Goal: Navigation & Orientation: Find specific page/section

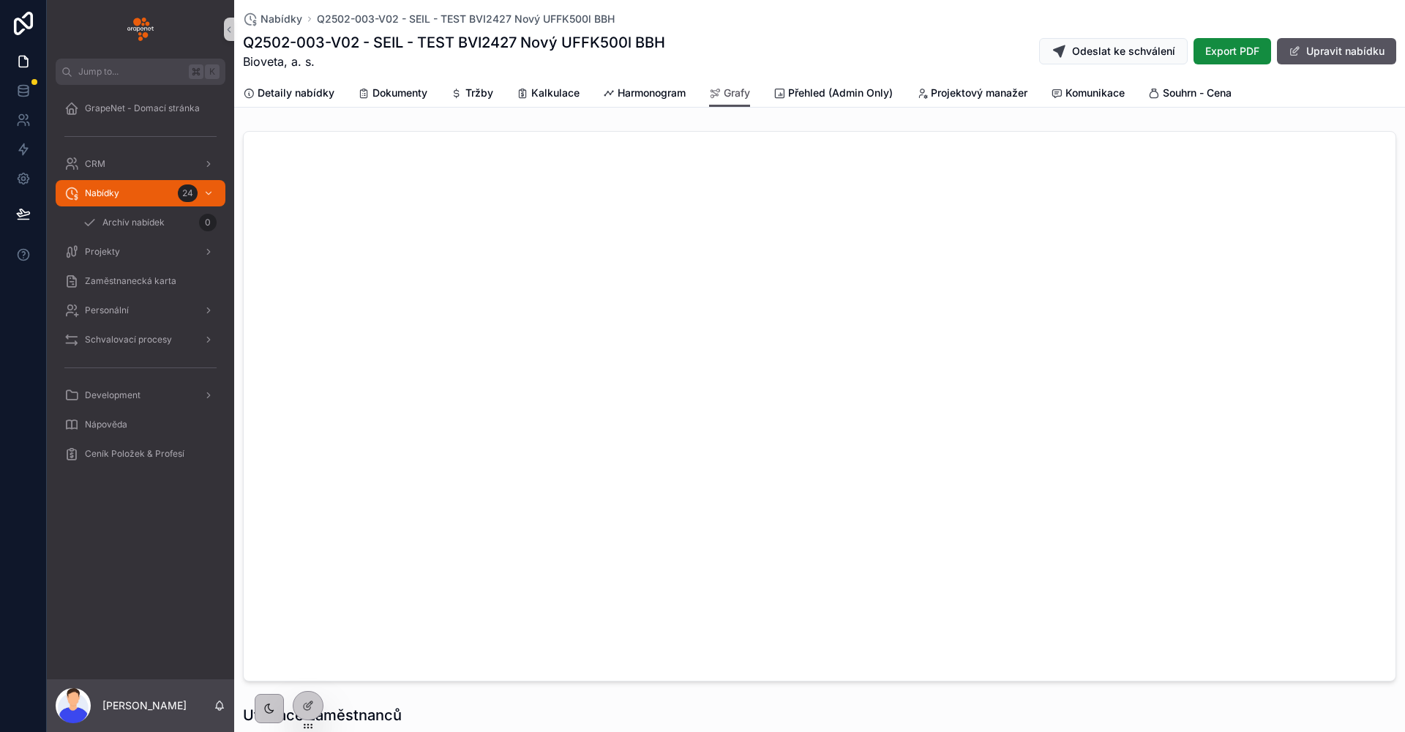
scroll to position [64, 0]
click at [151, 40] on img "scrollable content" at bounding box center [140, 29] width 26 height 23
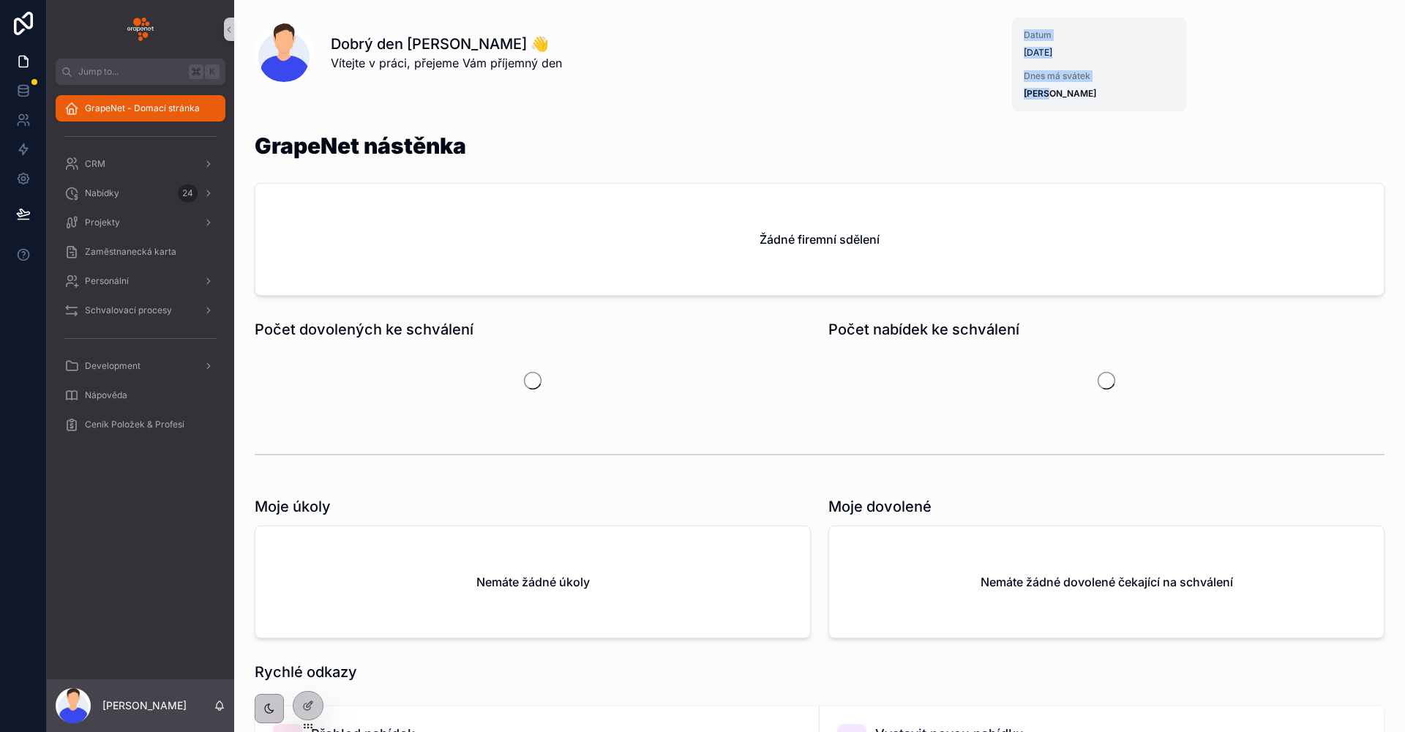
drag, startPoint x: 1065, startPoint y: 97, endPoint x: 1005, endPoint y: 31, distance: 89.7
click at [1012, 31] on div "Datum [DATE] Dnes má svátek [PERSON_NAME]" at bounding box center [1099, 65] width 175 height 94
click at [947, 60] on div "Dobrý den [PERSON_NAME] 👋 Vítejte v práci, přejeme Vám příjemný den" at bounding box center [663, 53] width 664 height 38
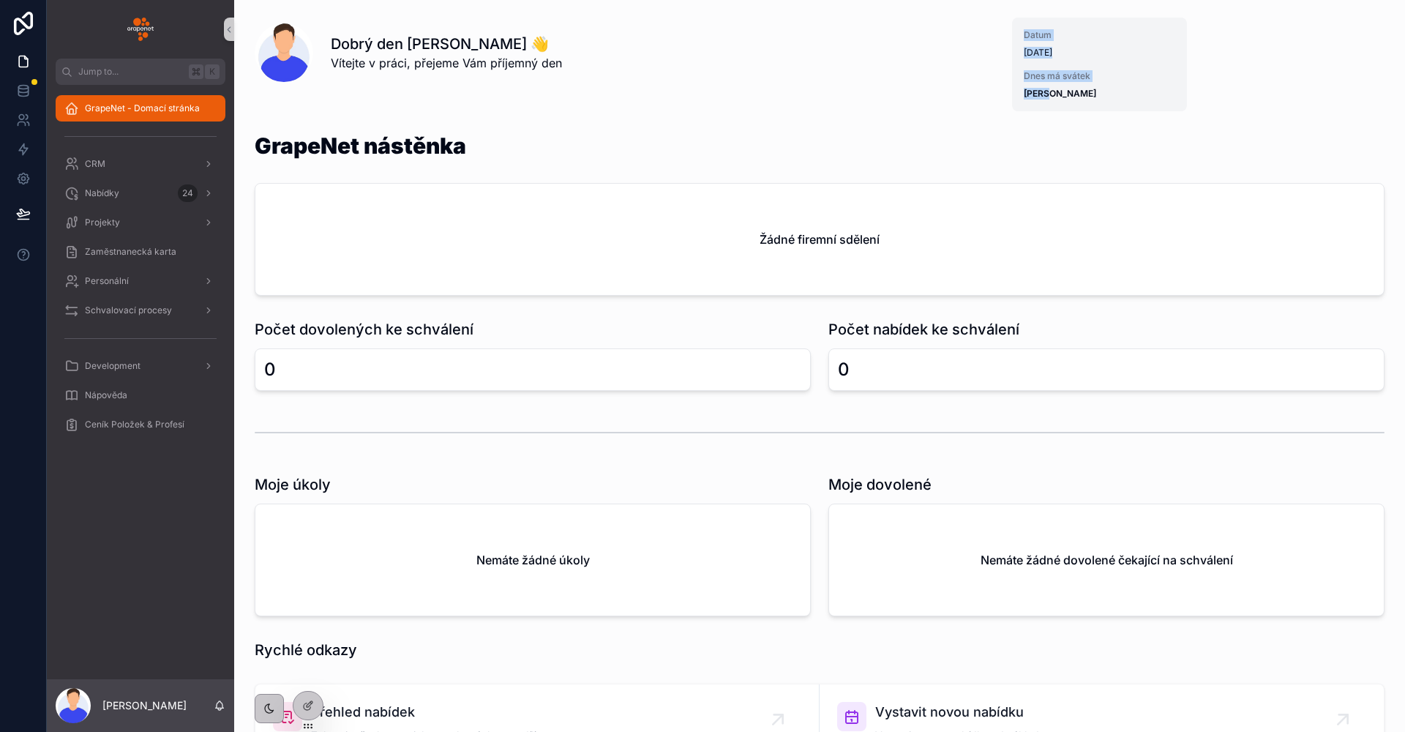
drag, startPoint x: 1073, startPoint y: 97, endPoint x: 1018, endPoint y: 36, distance: 82.9
click at [1018, 36] on div "Datum [DATE] Dnes má svátek [PERSON_NAME]" at bounding box center [1099, 65] width 175 height 94
click at [1072, 89] on span "[PERSON_NAME]" at bounding box center [1100, 94] width 152 height 12
drag, startPoint x: 1050, startPoint y: 104, endPoint x: 1021, endPoint y: 66, distance: 48.0
click at [1042, 92] on div "Datum [DATE] Dnes má svátek [PERSON_NAME]" at bounding box center [1099, 65] width 175 height 94
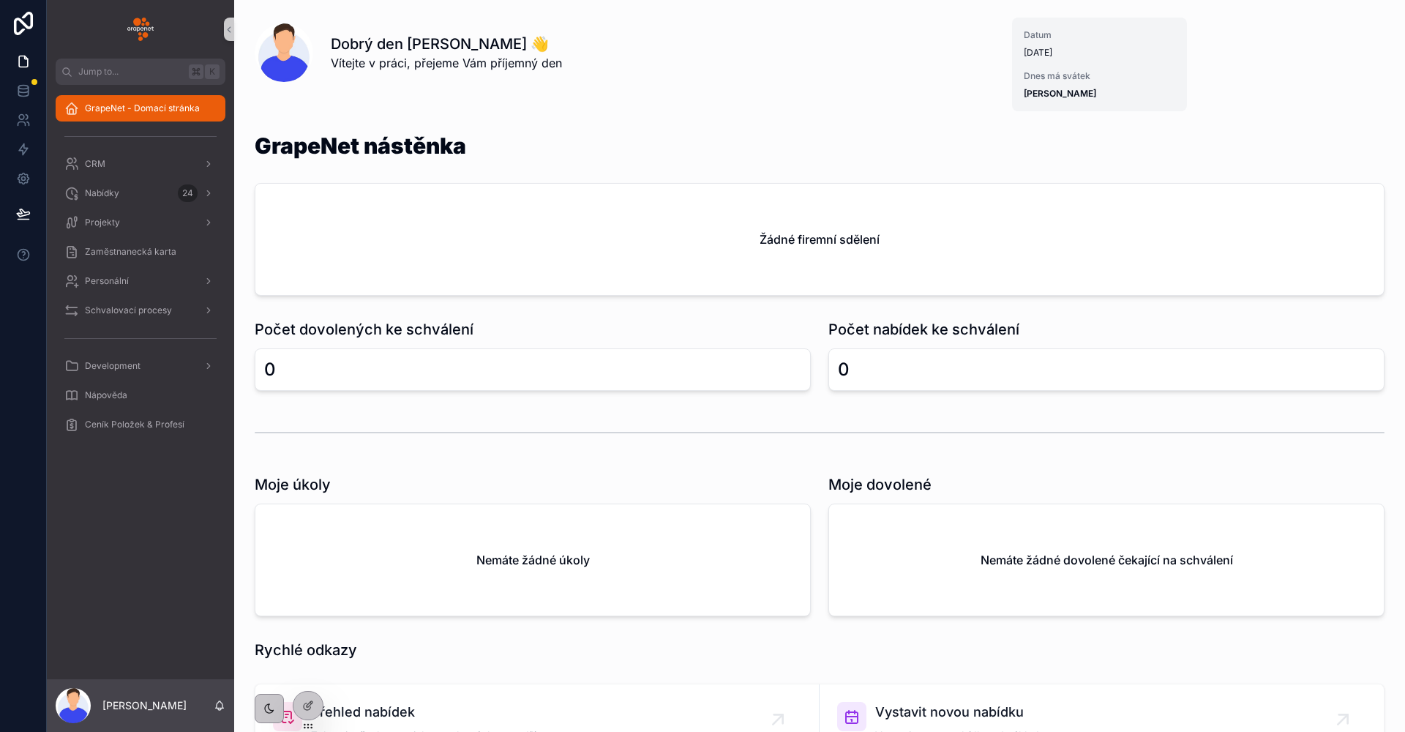
click at [1016, 54] on div "Datum [DATE] Dnes má svátek [PERSON_NAME]" at bounding box center [1099, 65] width 175 height 94
drag, startPoint x: 1011, startPoint y: 29, endPoint x: 1106, endPoint y: 116, distance: 129.5
click at [1106, 116] on div "Datum [DATE] Dnes má svátek [PERSON_NAME]" at bounding box center [1193, 64] width 378 height 105
click at [83, 190] on div "Nabídky 24" at bounding box center [140, 193] width 152 height 23
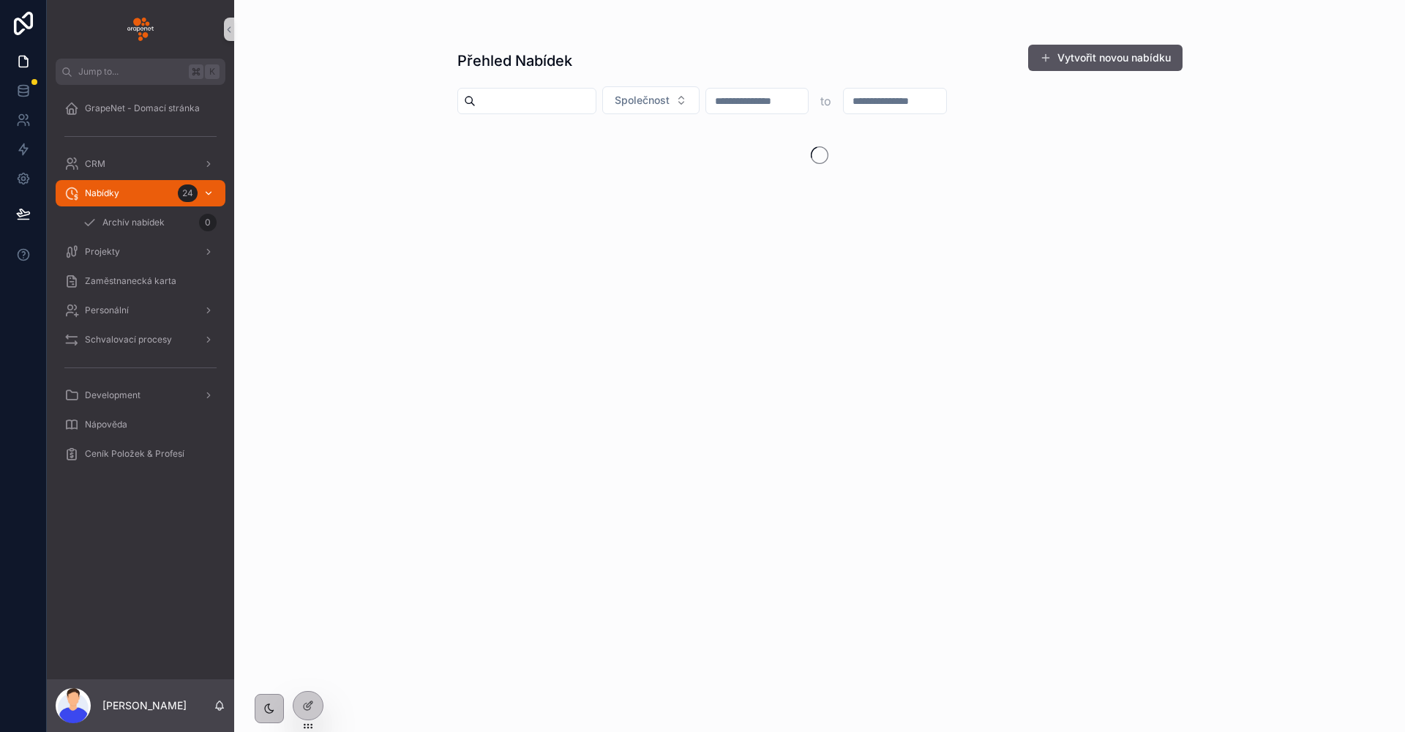
click at [83, 190] on div "Nabídky 24" at bounding box center [140, 193] width 152 height 23
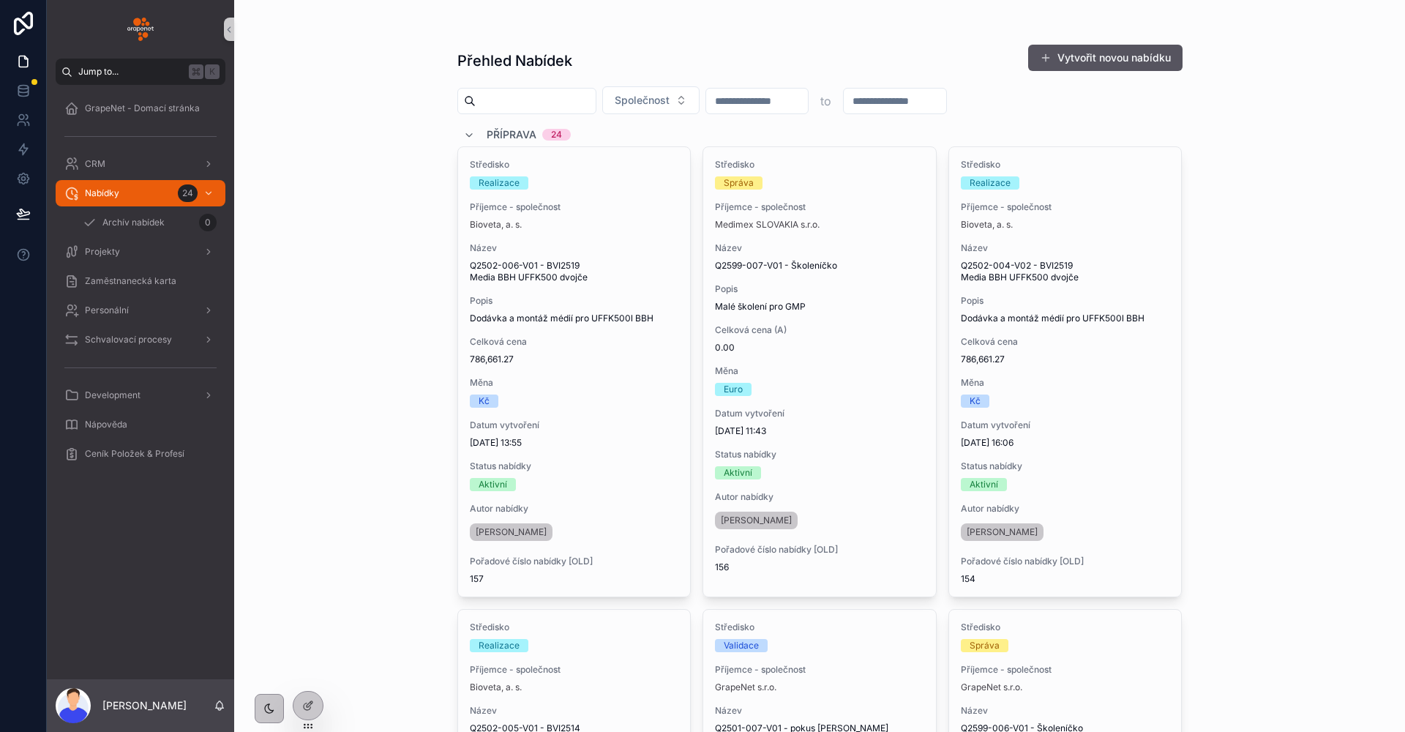
click at [936, 53] on div "Přehled Nabídek Vytvořit novou nabídku" at bounding box center [820, 61] width 725 height 34
click at [94, 84] on button "Jump to... K" at bounding box center [141, 72] width 170 height 26
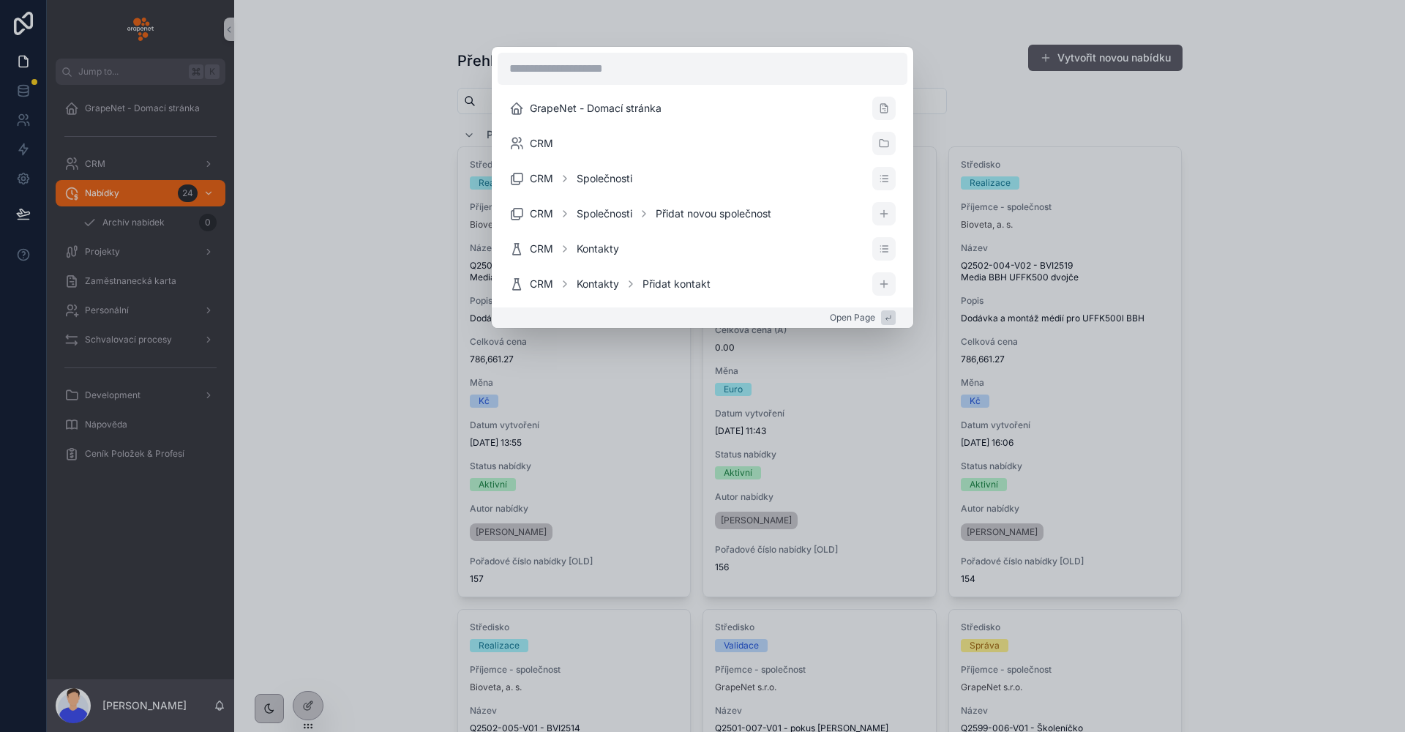
scroll to position [3, 0]
click at [120, 105] on div "GrapeNet - Domací stránka CRM CRM Společnosti CRM Společnosti Přidat novou spol…" at bounding box center [702, 366] width 1405 height 732
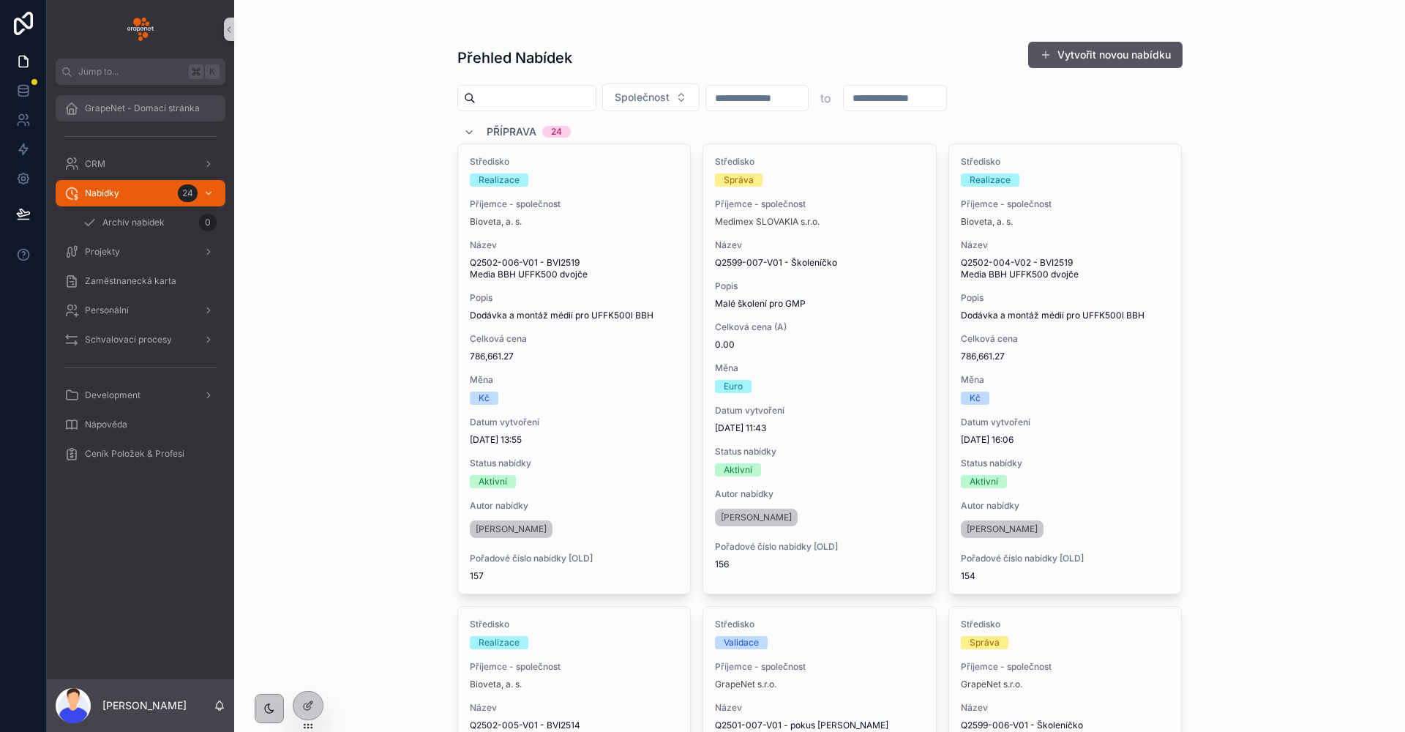
click at [157, 110] on span "GrapeNet - Domací stránka" at bounding box center [142, 108] width 115 height 12
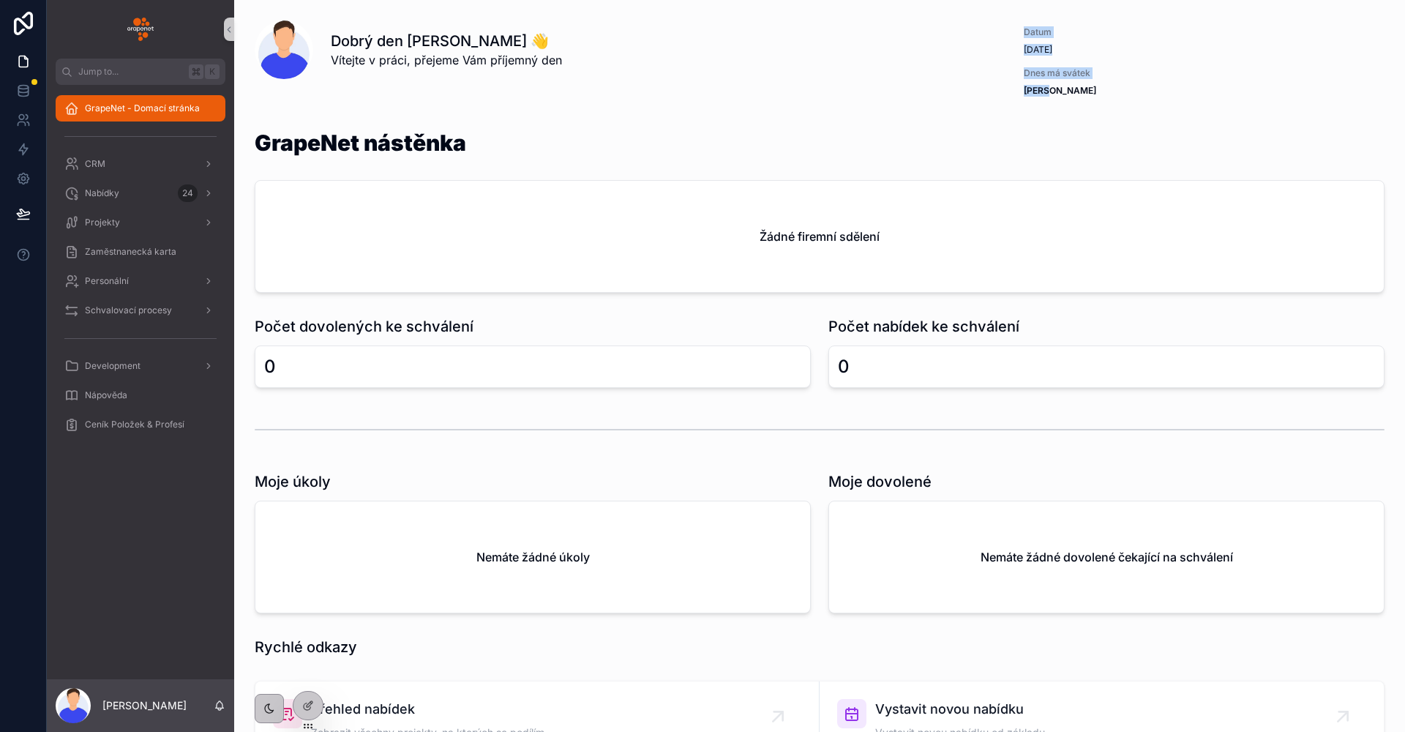
drag, startPoint x: 1093, startPoint y: 88, endPoint x: 948, endPoint y: 40, distance: 152.8
click at [1012, 28] on div "Datum [DATE] Dnes má svátek [PERSON_NAME]" at bounding box center [1099, 62] width 175 height 94
click at [654, 66] on div "Dobrý den [PERSON_NAME] 👋 Vítejte v práci, přejeme Vám příjemný den" at bounding box center [663, 50] width 664 height 38
drag, startPoint x: 618, startPoint y: 62, endPoint x: 335, endPoint y: 40, distance: 283.5
click at [335, 40] on div "Dobrý den [PERSON_NAME] 👋 Vítejte v práci, přejeme Vám příjemný den" at bounding box center [663, 50] width 664 height 38
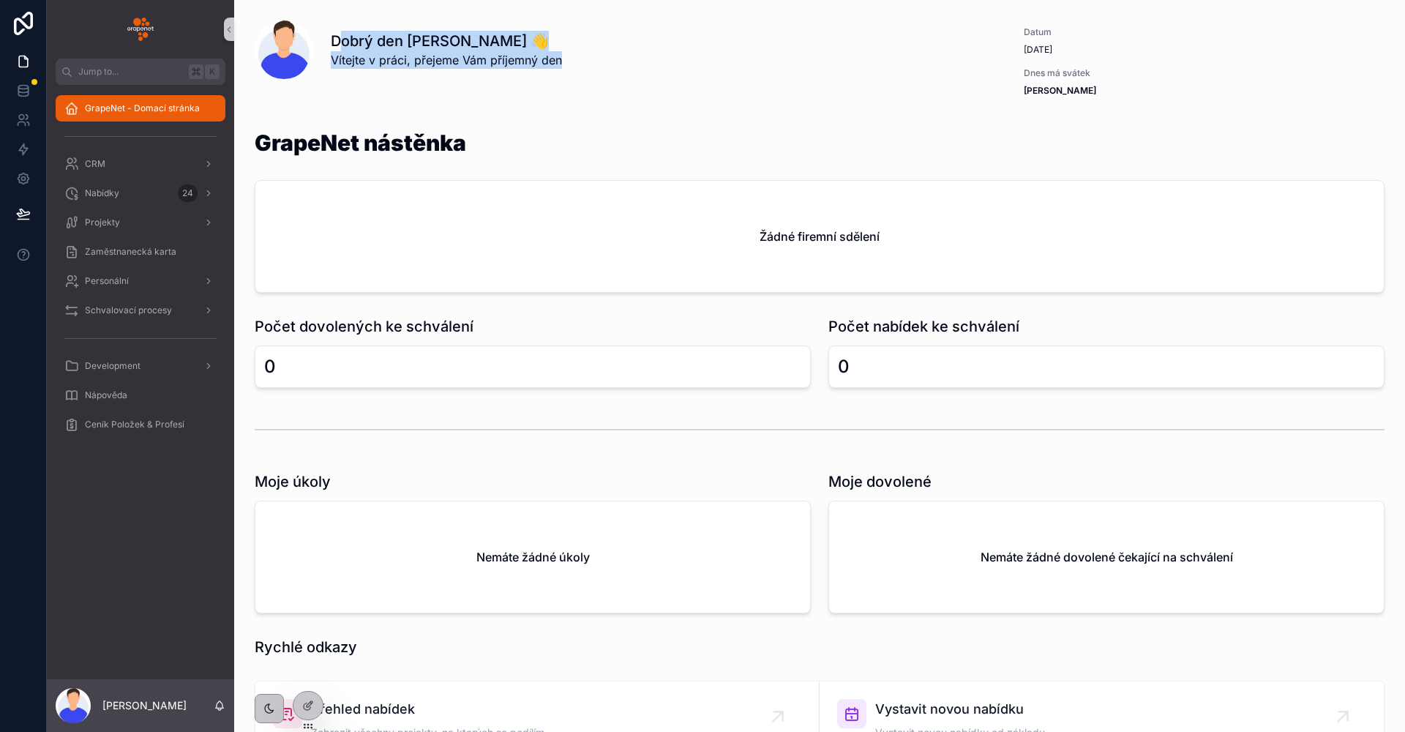
click at [332, 40] on h1 "Dobrý den [PERSON_NAME] 👋" at bounding box center [446, 41] width 231 height 20
drag, startPoint x: 332, startPoint y: 40, endPoint x: 685, endPoint y: 67, distance: 353.9
click at [687, 67] on div "Dobrý den [PERSON_NAME] 👋 Vítejte v práci, přejeme Vám příjemný den" at bounding box center [663, 50] width 664 height 38
click at [679, 67] on div "Dobrý den [PERSON_NAME] 👋 Vítejte v práci, přejeme Vám příjemný den" at bounding box center [663, 50] width 664 height 38
drag, startPoint x: 594, startPoint y: 64, endPoint x: 305, endPoint y: 53, distance: 289.3
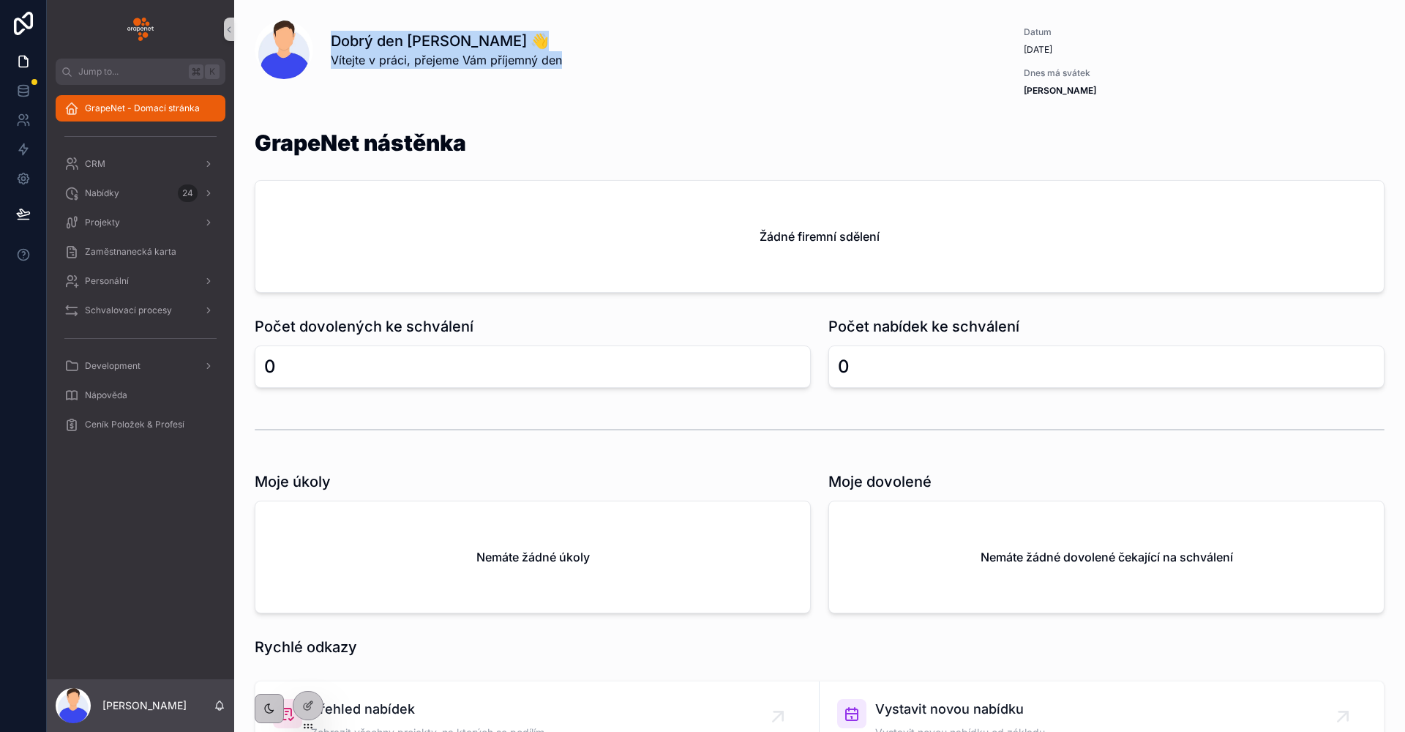
click at [305, 53] on div "Dobrý den [PERSON_NAME] 👋 Vítejte v práci, přejeme Vám příjemný den" at bounding box center [625, 49] width 740 height 59
click at [324, 41] on div "Dobrý den [PERSON_NAME] 👋 Vítejte v práci, přejeme Vám příjemný den" at bounding box center [625, 49] width 740 height 59
drag, startPoint x: 324, startPoint y: 41, endPoint x: 585, endPoint y: 56, distance: 261.7
click at [585, 56] on div "Dobrý den [PERSON_NAME] 👋 Vítejte v práci, přejeme Vám příjemný den" at bounding box center [625, 49] width 740 height 59
click at [585, 56] on div "Dobrý den [PERSON_NAME] 👋 Vítejte v práci, přejeme Vám příjemný den" at bounding box center [663, 50] width 664 height 38
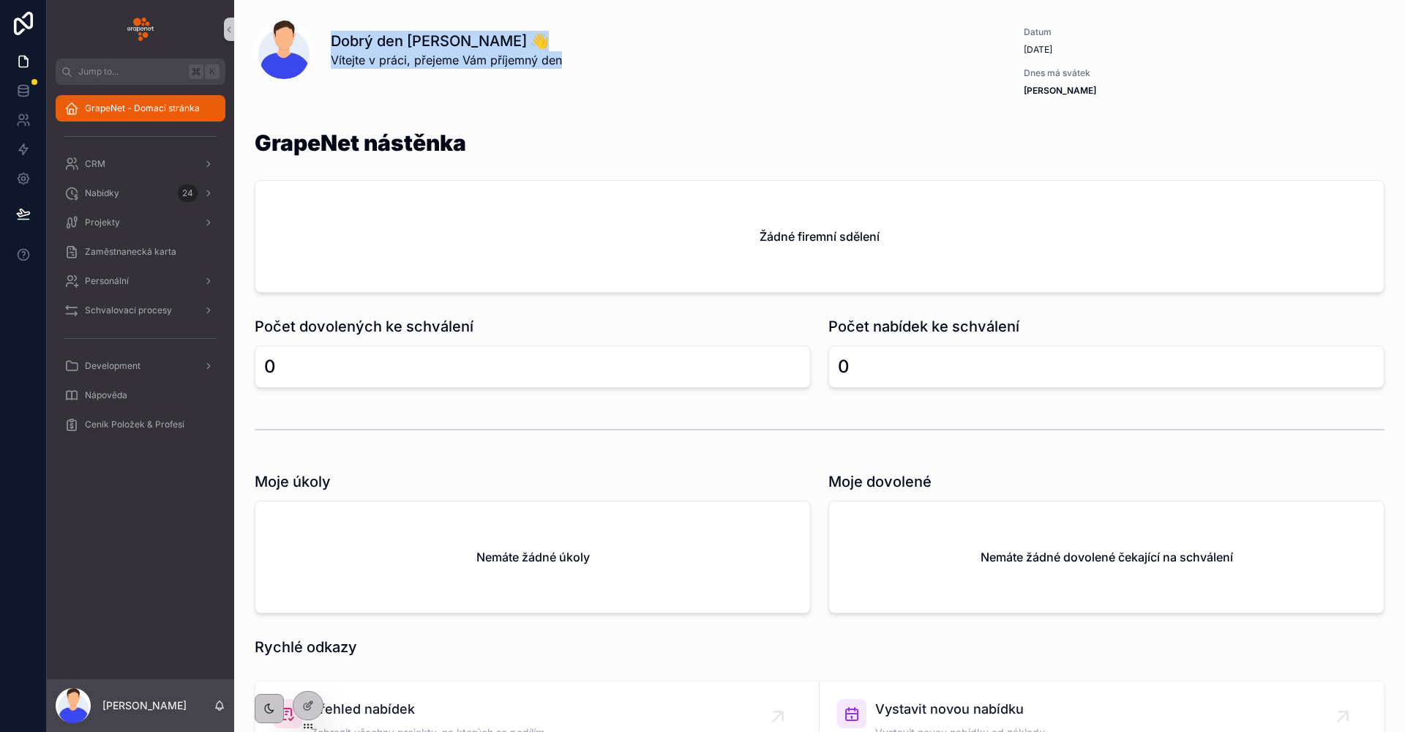
drag, startPoint x: 585, startPoint y: 56, endPoint x: 266, endPoint y: 51, distance: 319.2
click at [266, 51] on div "Dobrý den [PERSON_NAME] 👋 Vítejte v práci, přejeme Vám příjemný den" at bounding box center [625, 49] width 740 height 59
click at [314, 73] on div "Dobrý den [PERSON_NAME] 👋 Vítejte v práci, přejeme Vám příjemný den" at bounding box center [625, 49] width 740 height 59
click at [302, 61] on span "scrollable content" at bounding box center [284, 49] width 59 height 59
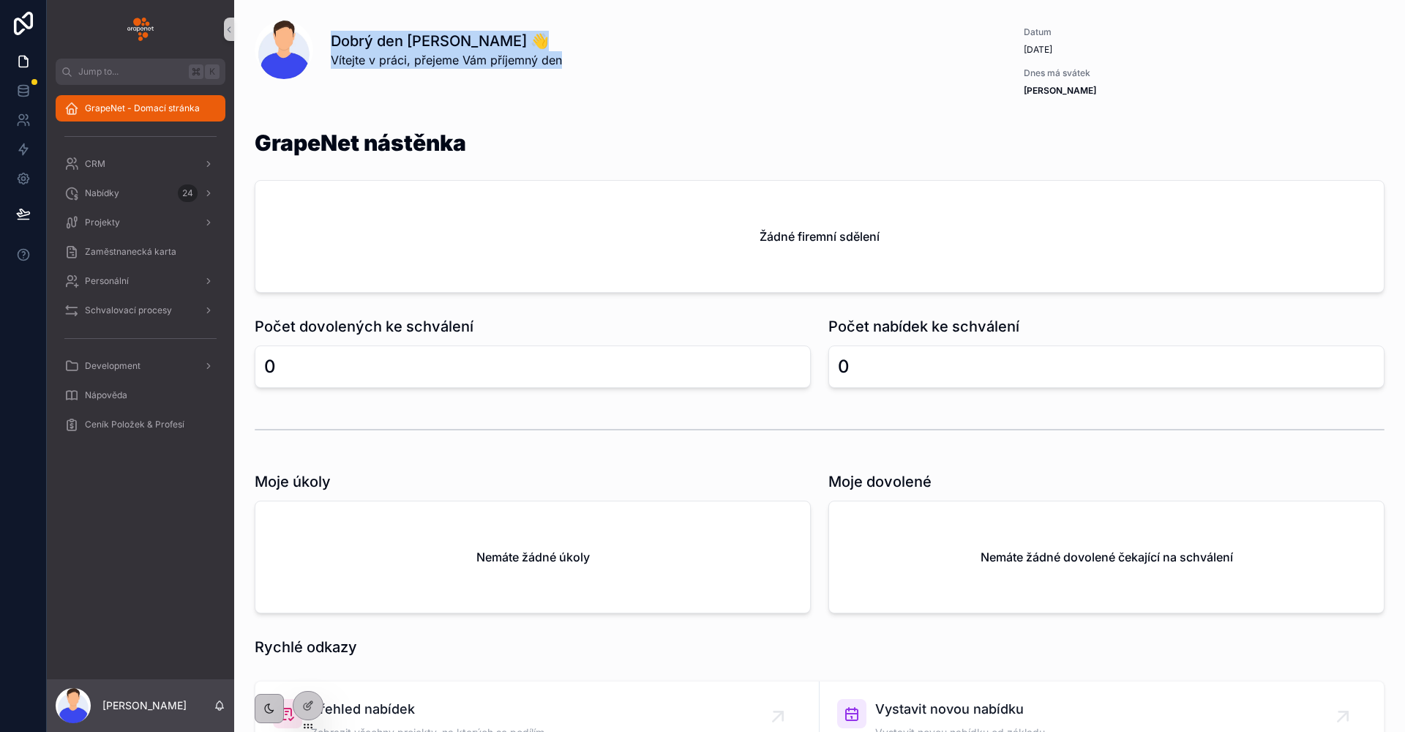
drag, startPoint x: 579, startPoint y: 62, endPoint x: 310, endPoint y: 45, distance: 270.0
click at [310, 45] on div "Dobrý den [PERSON_NAME] 👋 Vítejte v práci, přejeme Vám příjemný den" at bounding box center [625, 49] width 740 height 59
click at [498, 166] on div "GrapeNet nástěnka" at bounding box center [820, 152] width 1130 height 40
